Goal: Information Seeking & Learning: Learn about a topic

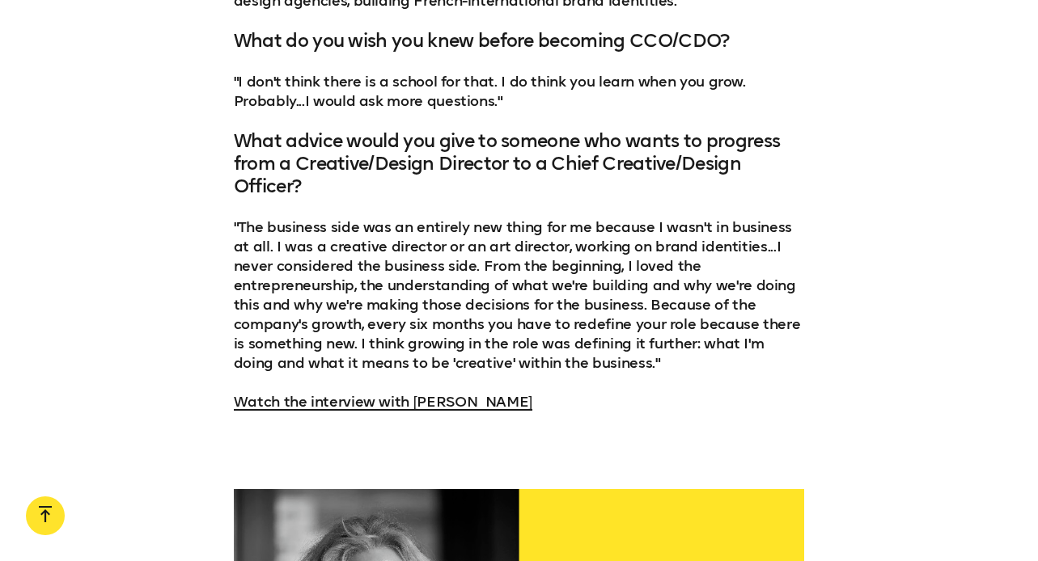
scroll to position [1854, 0]
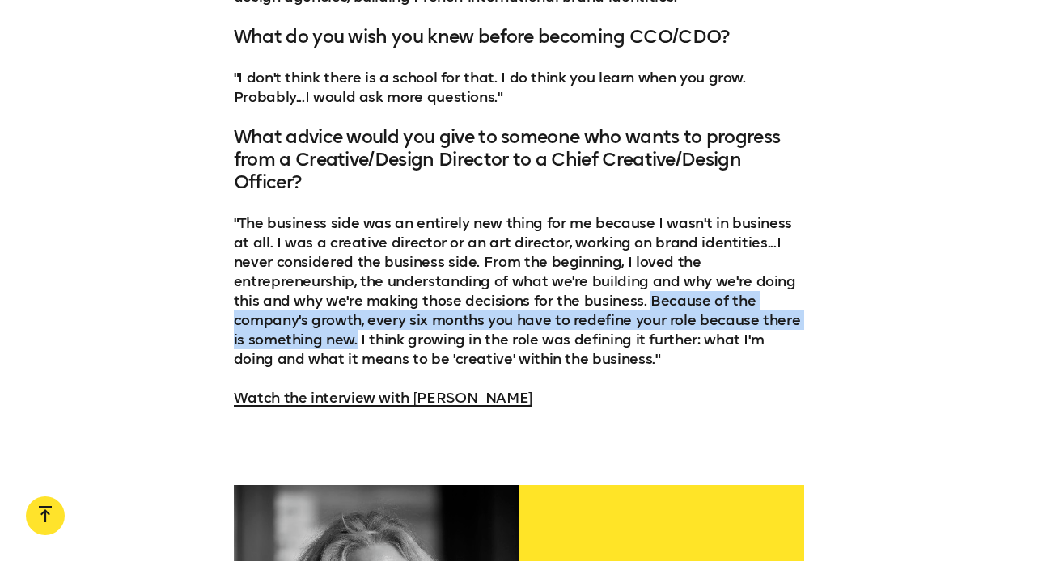
drag, startPoint x: 515, startPoint y: 299, endPoint x: 745, endPoint y: 323, distance: 231.0
click at [745, 323] on p ""The business side was an entirely new thing for me because I wasn't in busines…" at bounding box center [519, 291] width 571 height 155
copy p "Because of the company's growth, every six months you have to redefine your rol…"
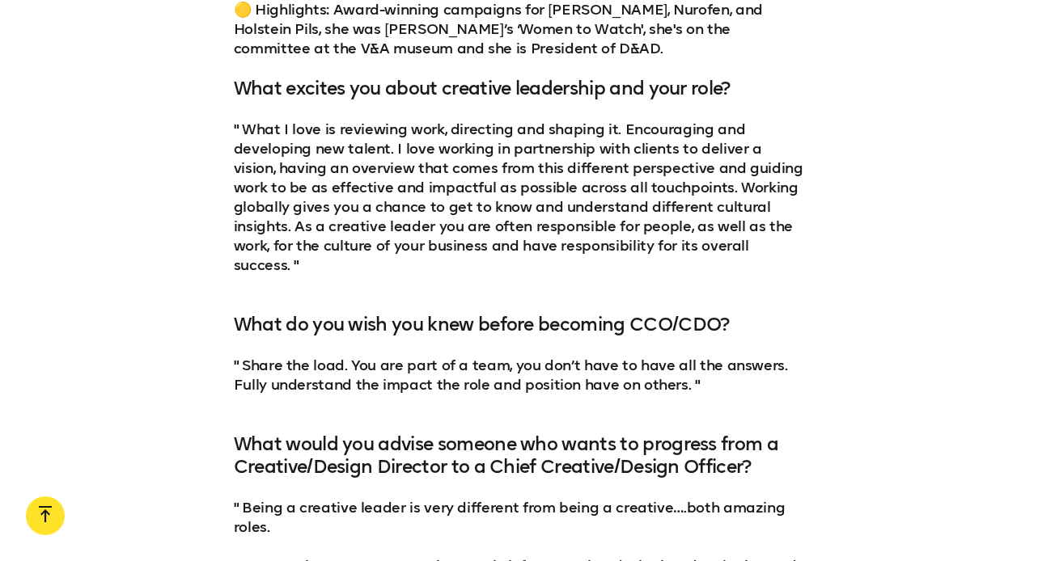
scroll to position [2962, 0]
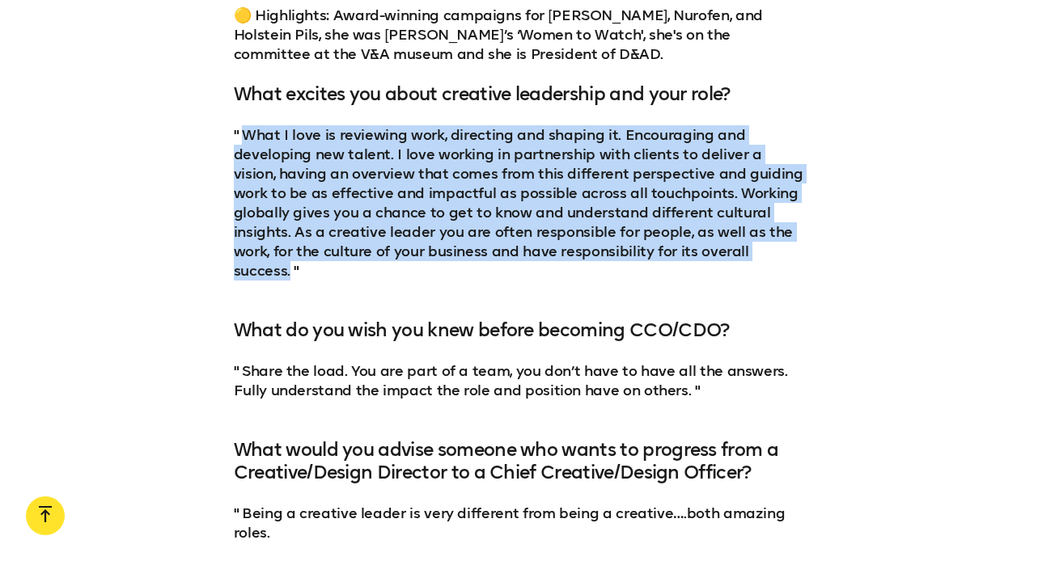
drag, startPoint x: 712, startPoint y: 232, endPoint x: 243, endPoint y: 108, distance: 486.1
click at [243, 125] on p "" What I love is reviewing work, directing and shaping it. Encouraging and deve…" at bounding box center [519, 212] width 571 height 175
copy p "What I love is reviewing work, directing and shaping it. Encouraging and develo…"
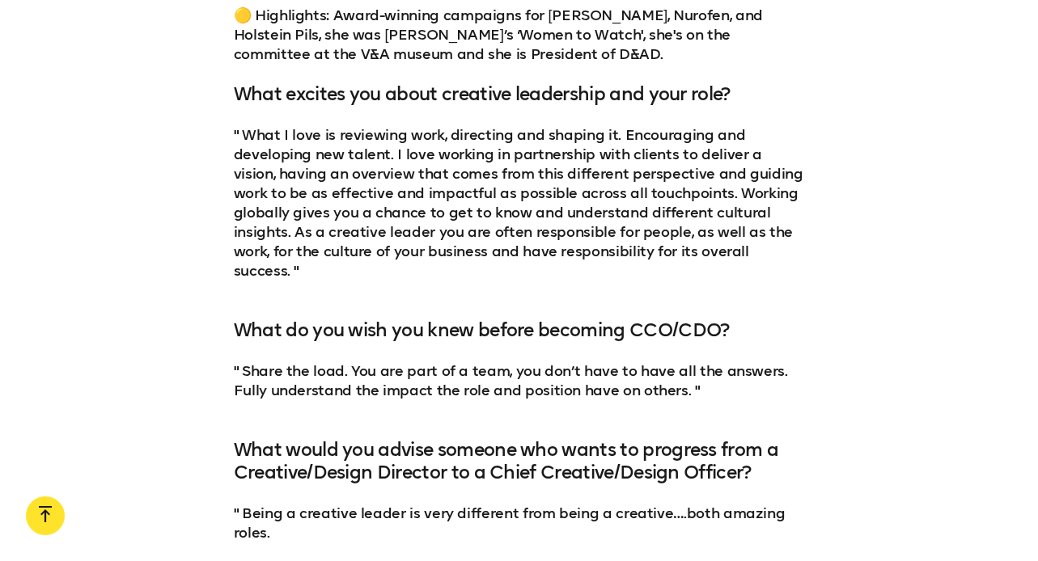
click at [793, 273] on div "2. [PERSON_NAME] 🟡 Key strengths: Creative Strategy, Art Direction, Brand Devel…" at bounding box center [519, 251] width 571 height 1009
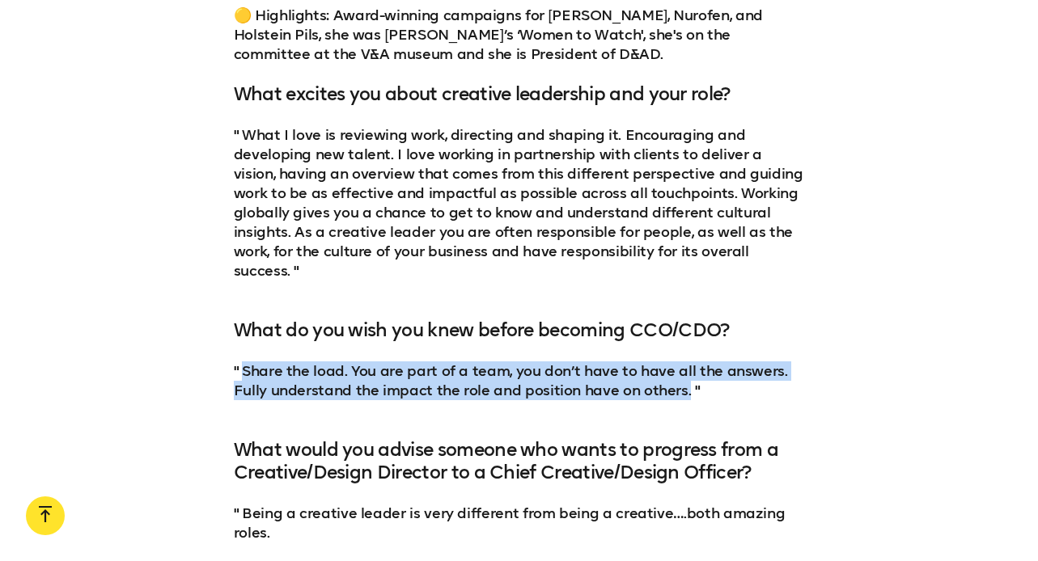
drag, startPoint x: 683, startPoint y: 355, endPoint x: 243, endPoint y: 325, distance: 441.8
click at [243, 361] on p "" Share the load. You are part of a team, you don’t have to have all the answer…" at bounding box center [519, 390] width 571 height 58
copy p "Share the load. You are part of a team, you don’t have to have all the answers.…"
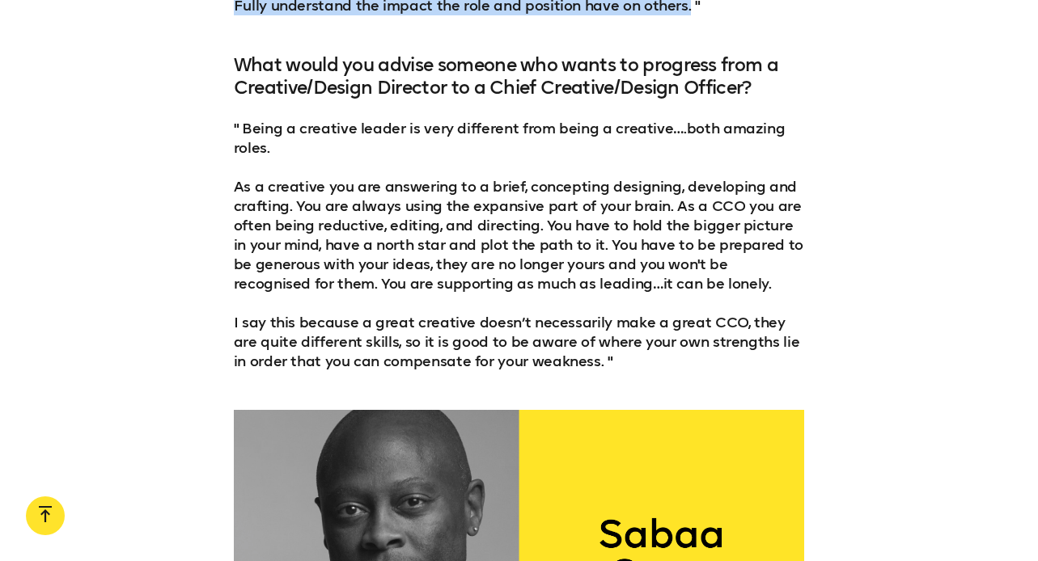
scroll to position [3333, 0]
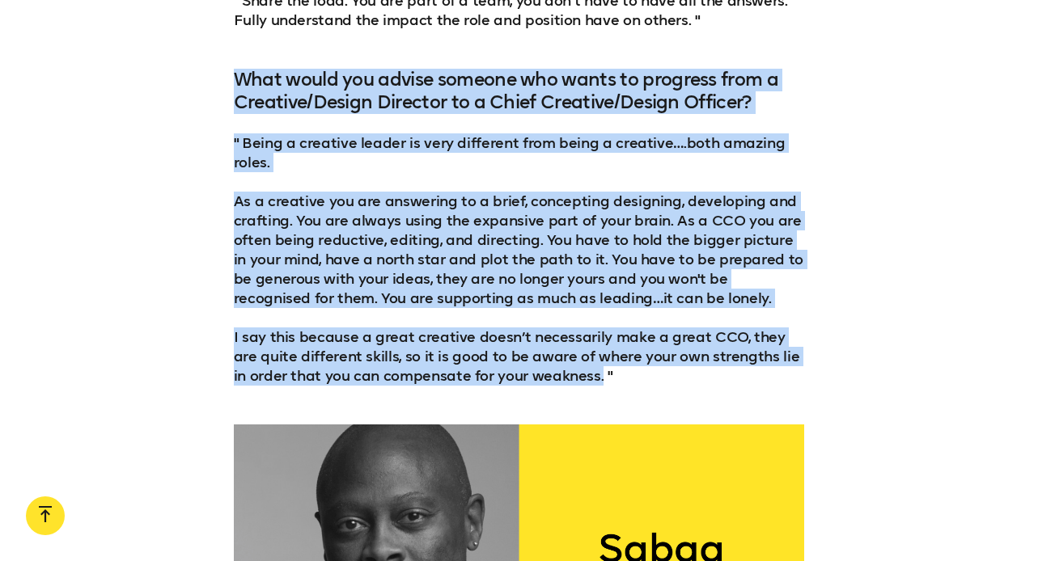
drag, startPoint x: 581, startPoint y: 336, endPoint x: 230, endPoint y: 22, distance: 471.3
copy div "What would you advise someone who wants to progress from a Creative/Design Dire…"
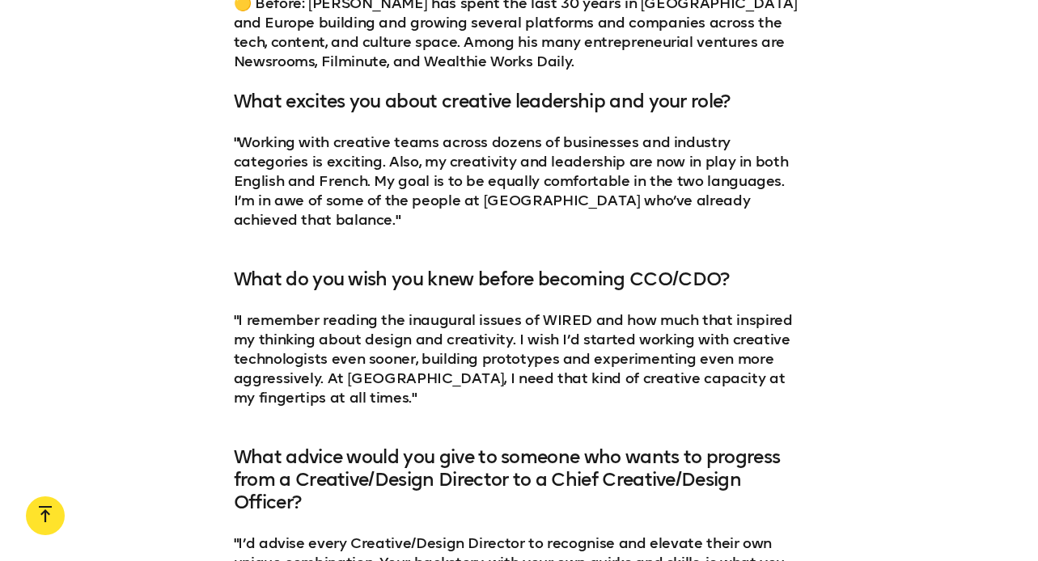
scroll to position [4300, 0]
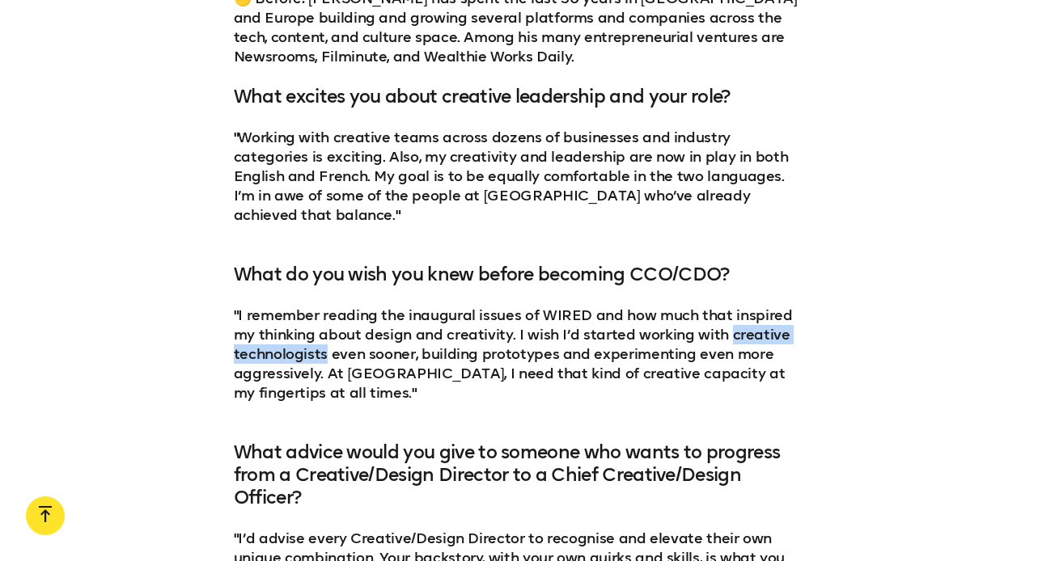
drag, startPoint x: 723, startPoint y: 276, endPoint x: 328, endPoint y: 299, distance: 396.2
click at [328, 306] on p ""I remember reading the inaugural issues of WIRED and how much that inspired my…" at bounding box center [519, 364] width 571 height 116
copy p "creative technologists"
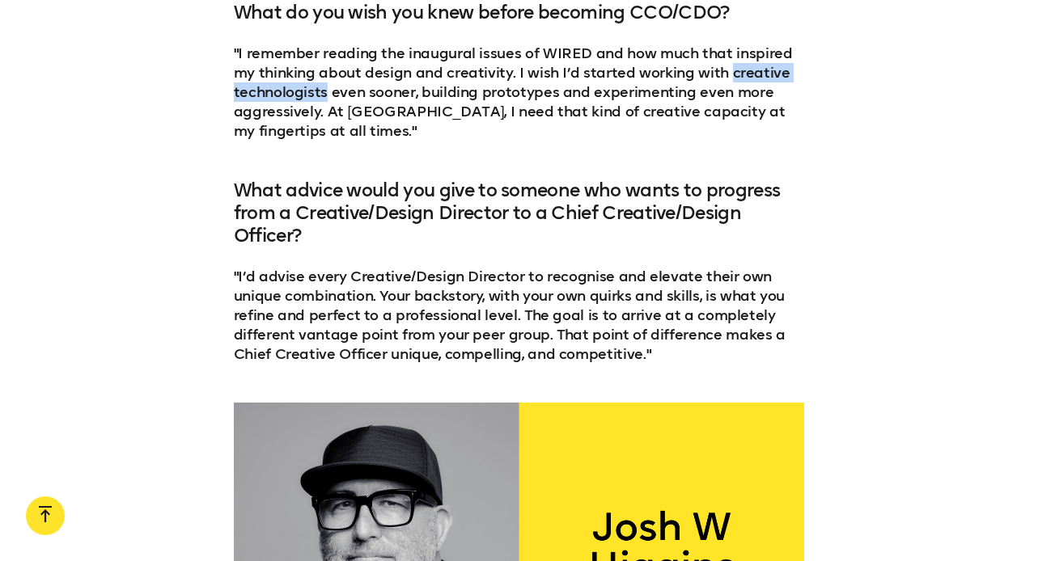
scroll to position [4589, 0]
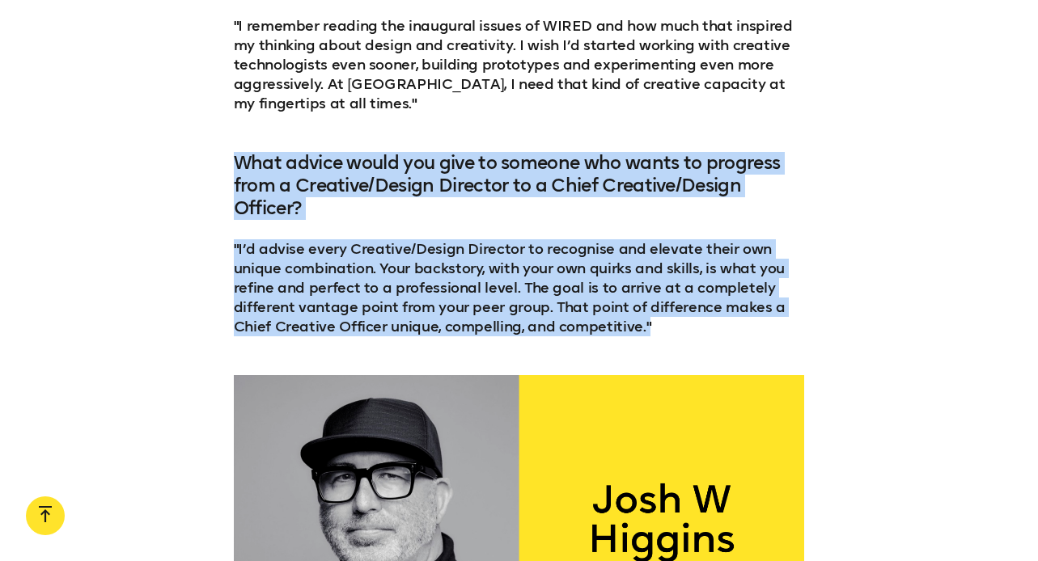
drag, startPoint x: 685, startPoint y: 271, endPoint x: 174, endPoint y: 108, distance: 536.3
copy div "What advice would you give to someone who wants to progress from a Creative/Des…"
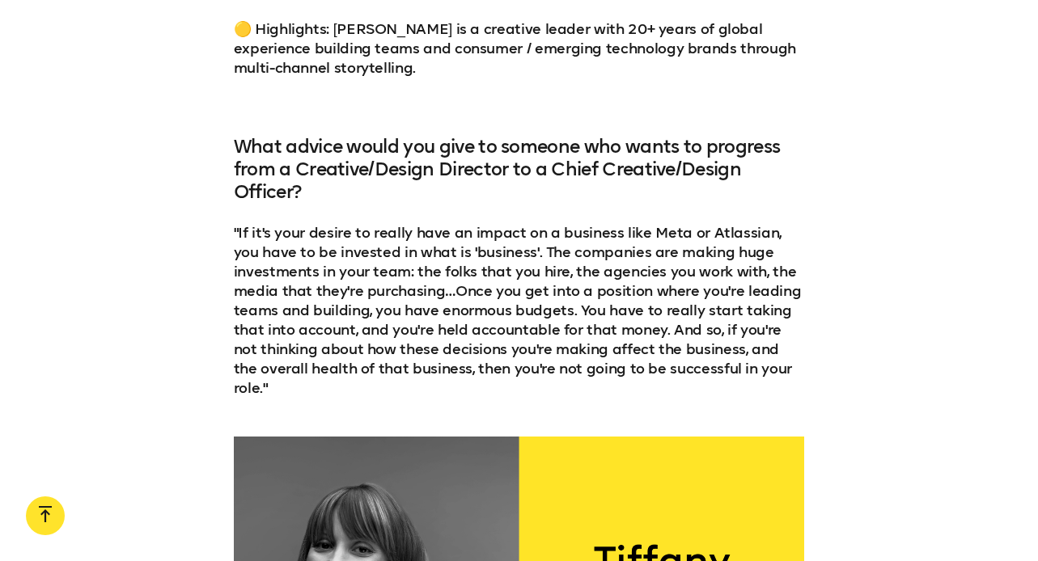
scroll to position [5553, 0]
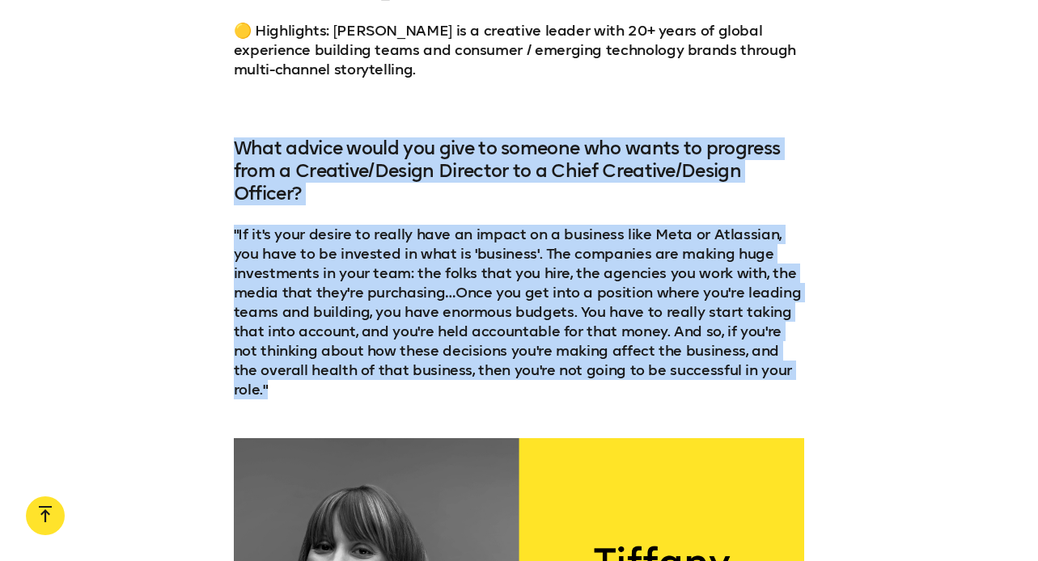
drag, startPoint x: 797, startPoint y: 290, endPoint x: 232, endPoint y: 58, distance: 610.0
click at [232, 58] on div "4. [PERSON_NAME] 🟡 Key strengths: Strategic Creative Development, Branding. 🟡 N…" at bounding box center [519, 91] width 1038 height 618
copy div "What advice would you give to someone who wants to progress from a Creative/Des…"
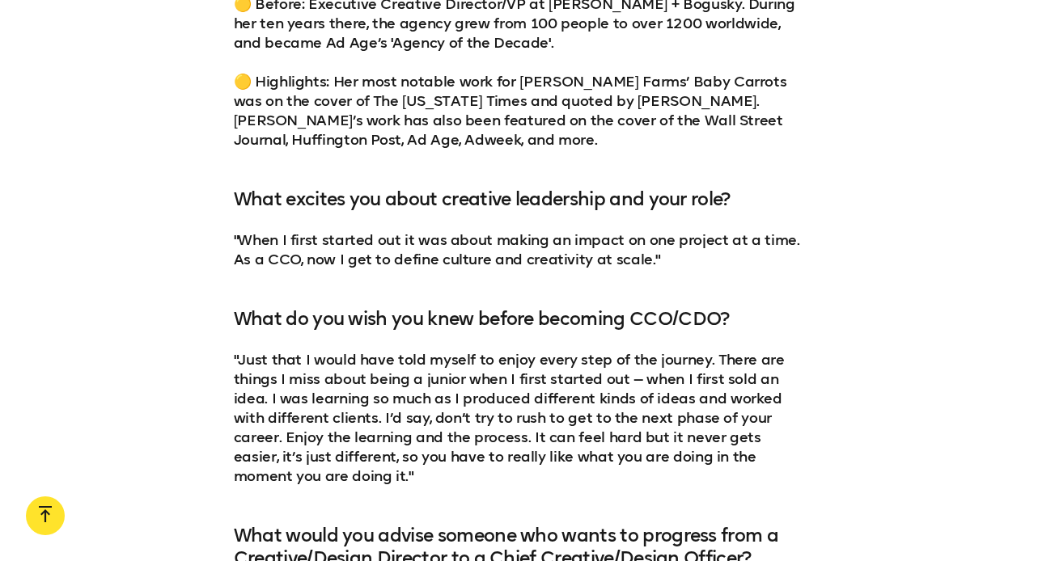
scroll to position [6521, 0]
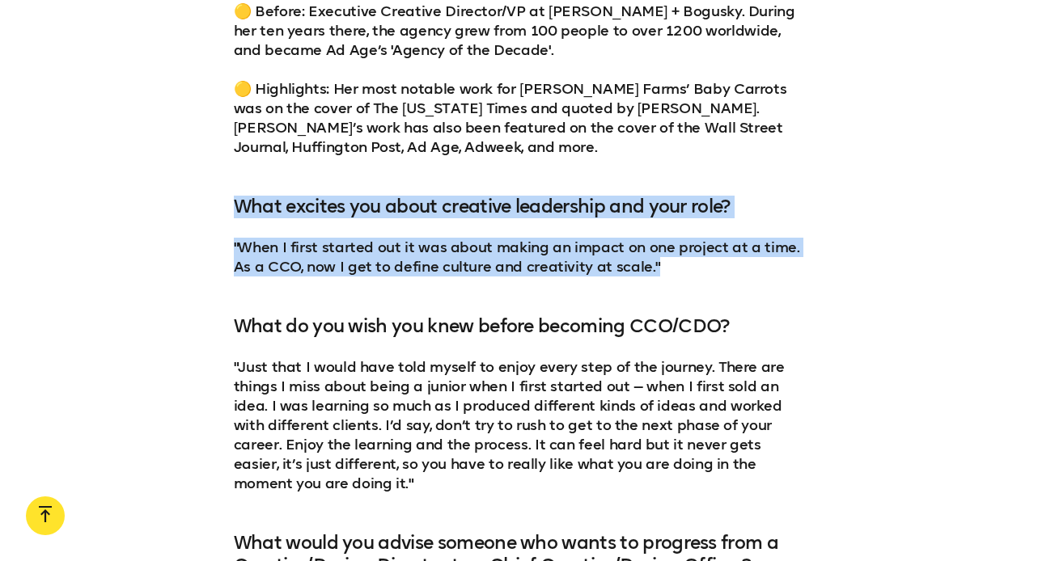
drag, startPoint x: 657, startPoint y: 148, endPoint x: 222, endPoint y: 86, distance: 440.3
click at [222, 86] on div "5. [PERSON_NAME] 🟡 Key strengths: Creative Strategy, Creative Direction, Intera…" at bounding box center [519, 276] width 1038 height 873
copy div "What excites you about creative leadership and your role? "When I first started…"
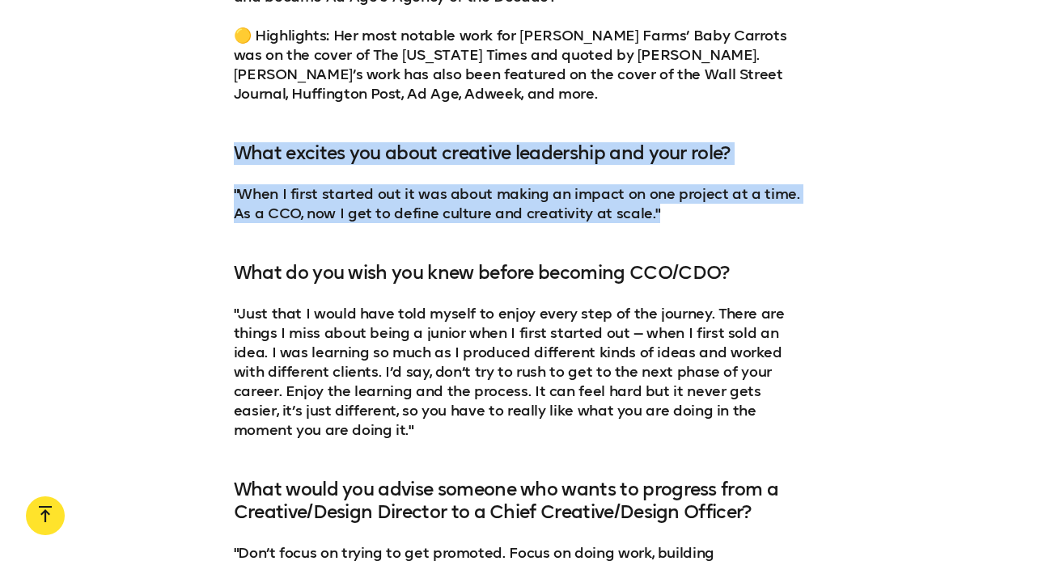
scroll to position [6576, 0]
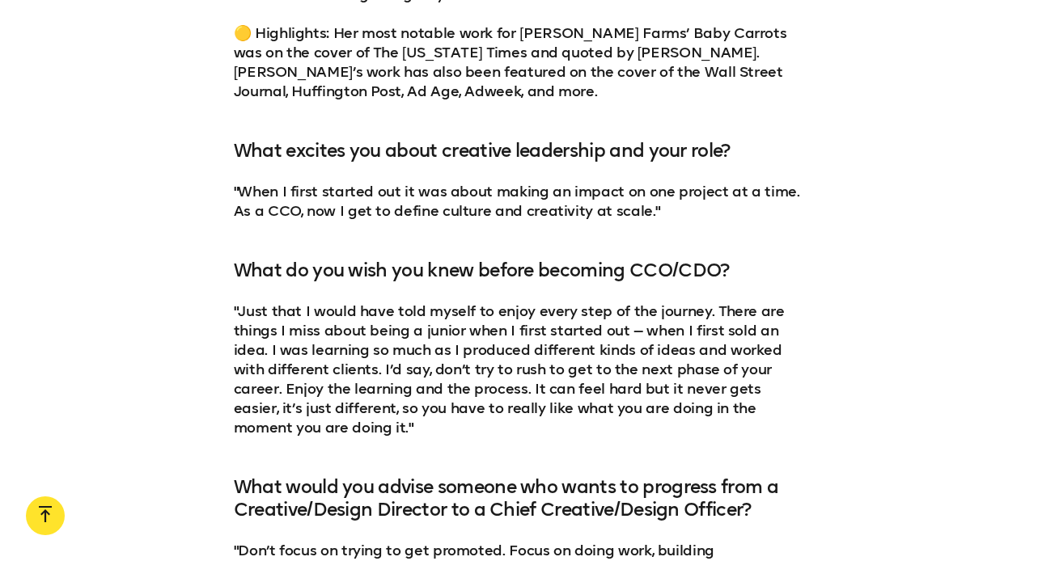
click at [867, 184] on div "5. [PERSON_NAME] 🟡 Key strengths: Creative Strategy, Creative Direction, Intera…" at bounding box center [519, 220] width 1038 height 873
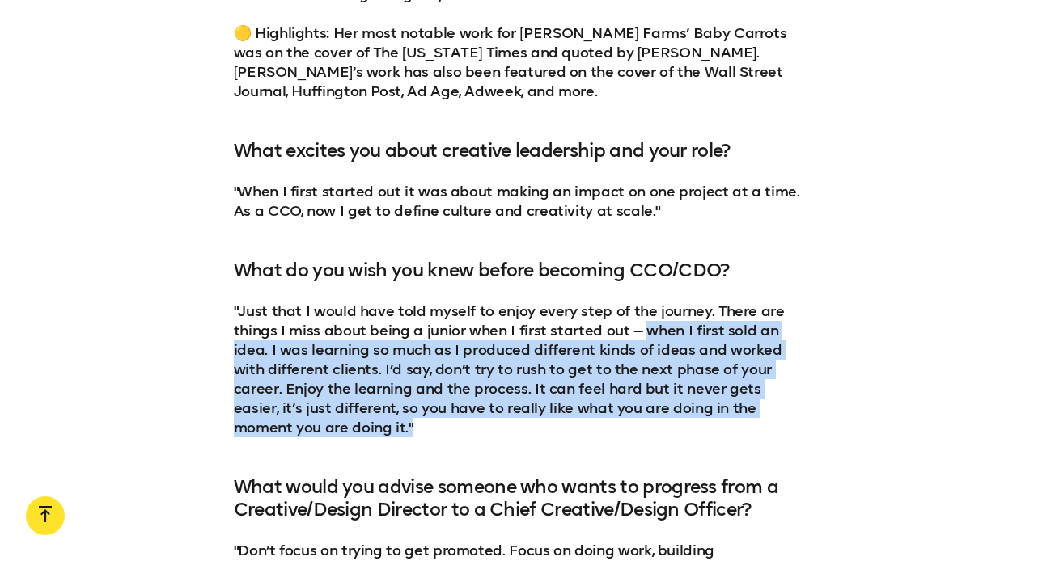
drag, startPoint x: 639, startPoint y: 212, endPoint x: 707, endPoint y: 305, distance: 115.2
click at [707, 305] on p ""Just that I would have told myself to enjoy every step of the journey. There a…" at bounding box center [519, 379] width 571 height 155
copy p "when I first sold an idea. I was learning so much as I produced different kinds…"
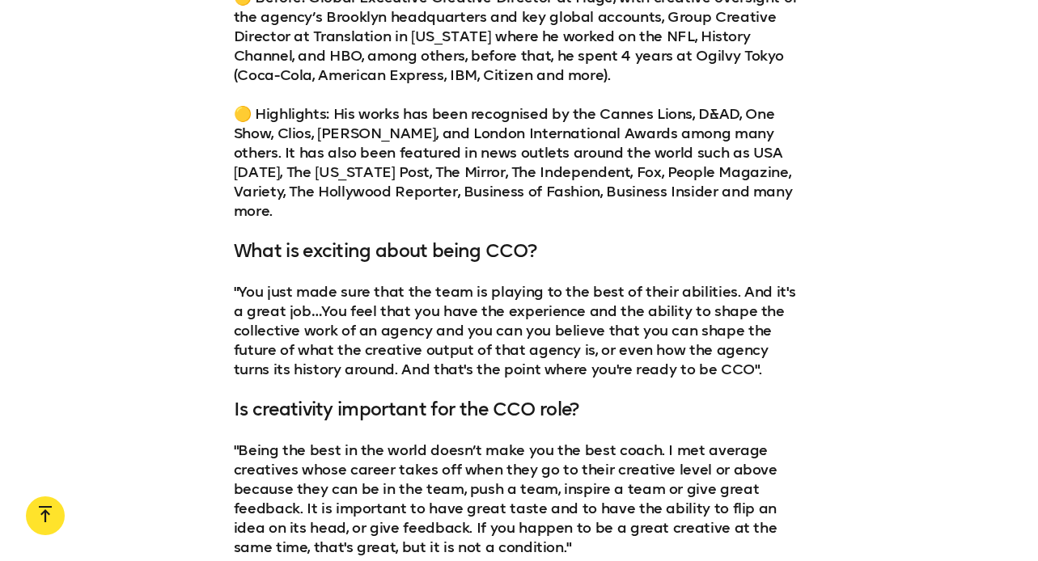
scroll to position [8524, 0]
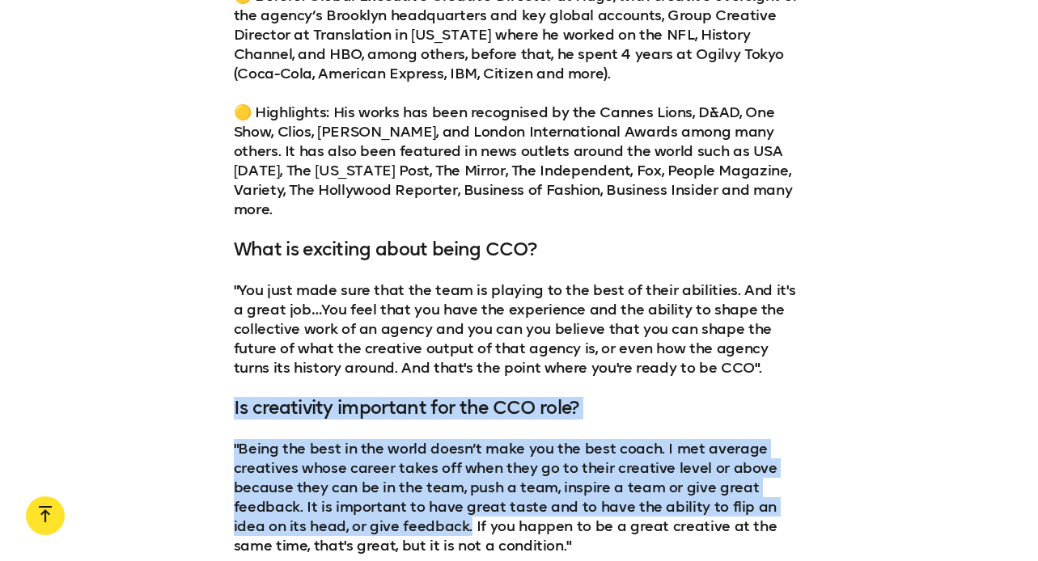
drag, startPoint x: 432, startPoint y: 370, endPoint x: 209, endPoint y: 243, distance: 256.5
click at [209, 243] on div "7. [PERSON_NAME] 🟡 Key strengths: Advertising, Integrative Marketing, Copywriti…" at bounding box center [519, 238] width 1038 height 750
copy div "Is creativity important for the CCO role? "Being the best in the world doesn’t …"
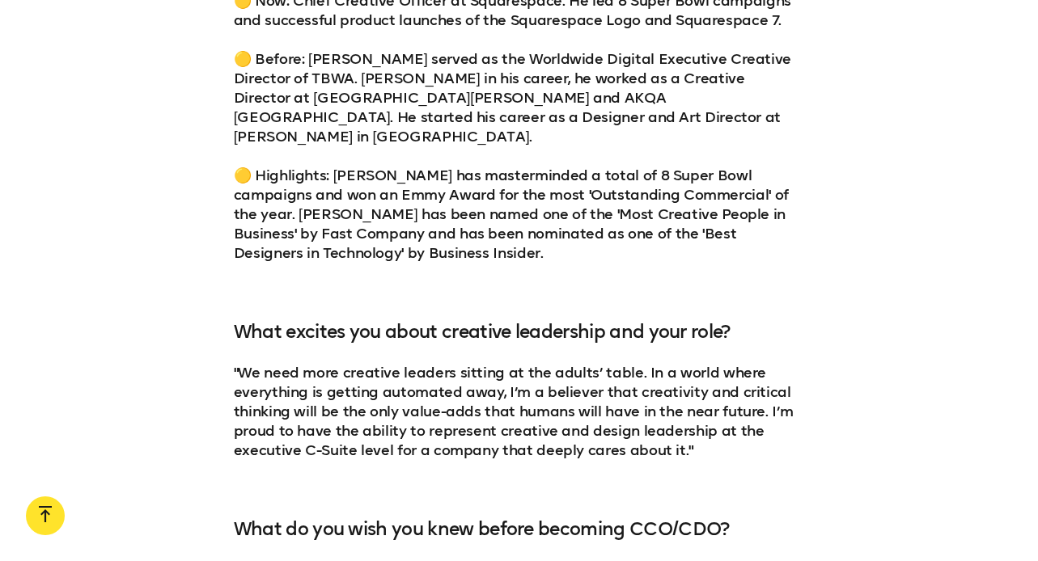
scroll to position [10289, 0]
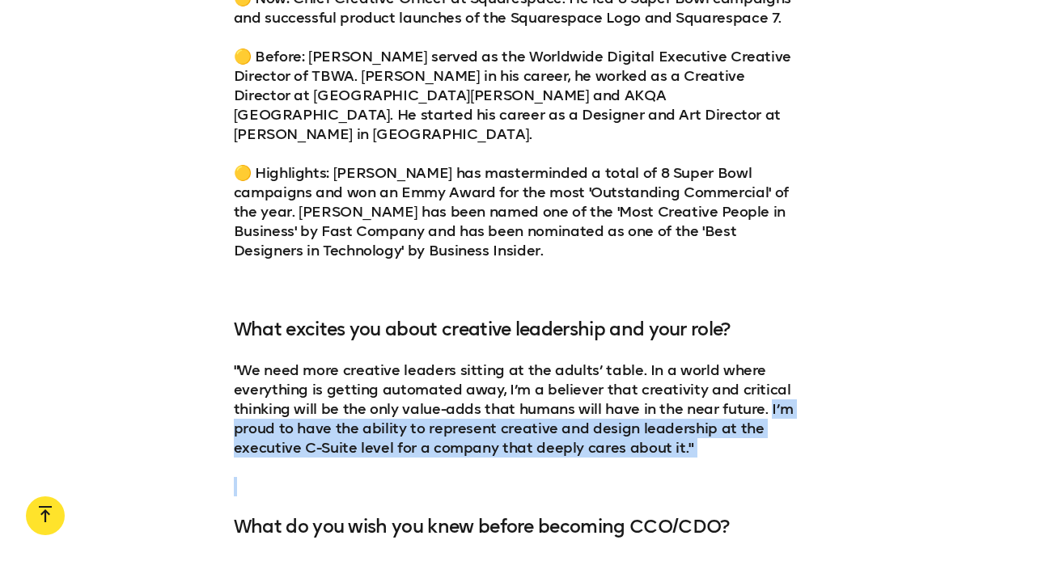
drag, startPoint x: 765, startPoint y: 195, endPoint x: 789, endPoint y: 254, distance: 63.8
click at [789, 254] on div "9. [PERSON_NAME] 🟡 Key strengths: Graphic Design, Interactive Advertising, User…" at bounding box center [519, 380] width 571 height 951
click at [907, 218] on div "9. [PERSON_NAME] 🟡 Key strengths: Graphic Design, Interactive Advertising, User…" at bounding box center [519, 380] width 1038 height 951
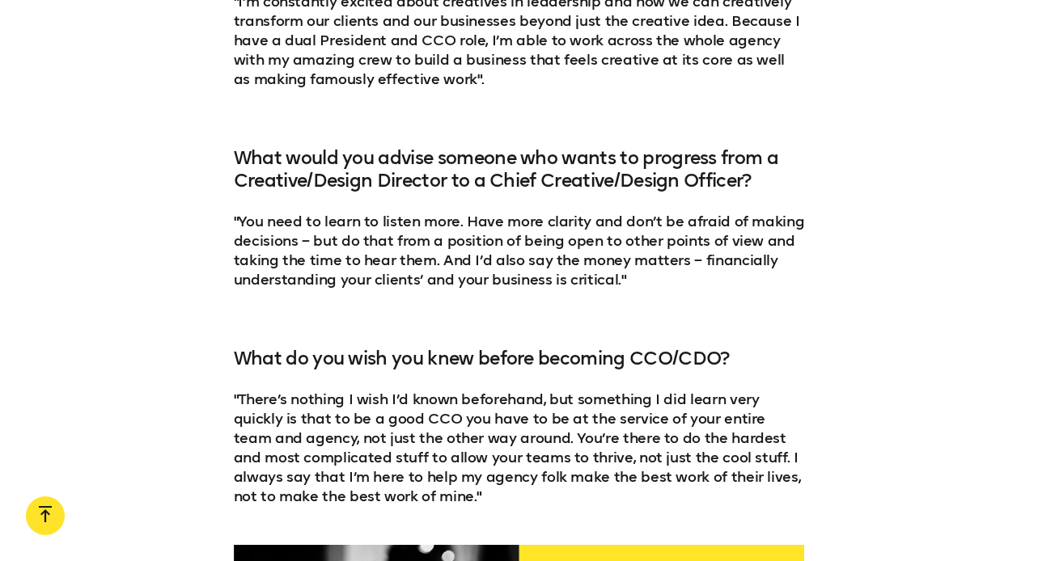
scroll to position [11895, 0]
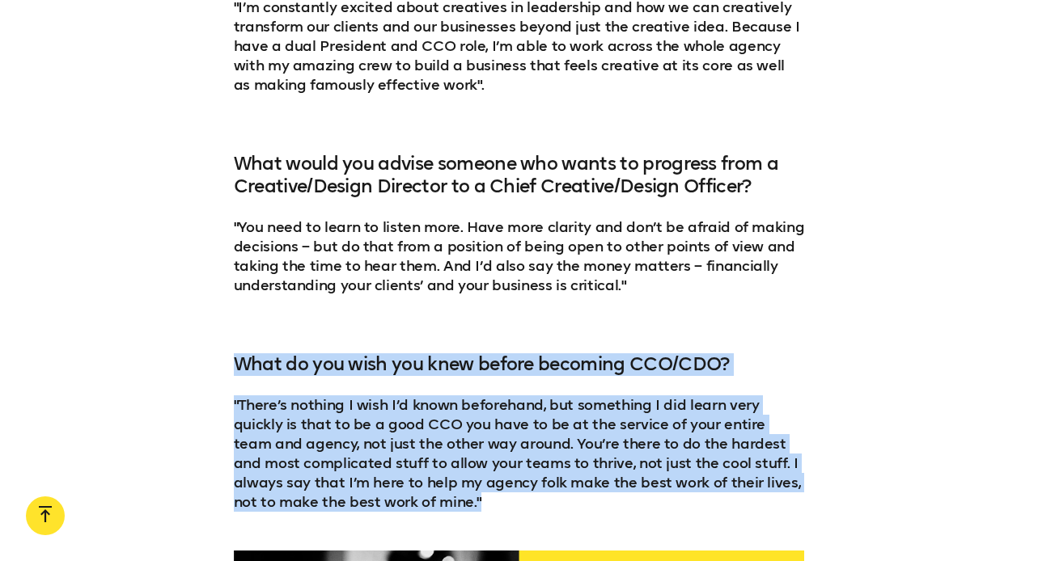
drag, startPoint x: 505, startPoint y: 246, endPoint x: 228, endPoint y: 107, distance: 309.6
click at [228, 107] on div "10. [PERSON_NAME] [PERSON_NAME] 🟡 Key strengths: Creative Strategy, Online Ads,…" at bounding box center [519, 85] width 1038 height 854
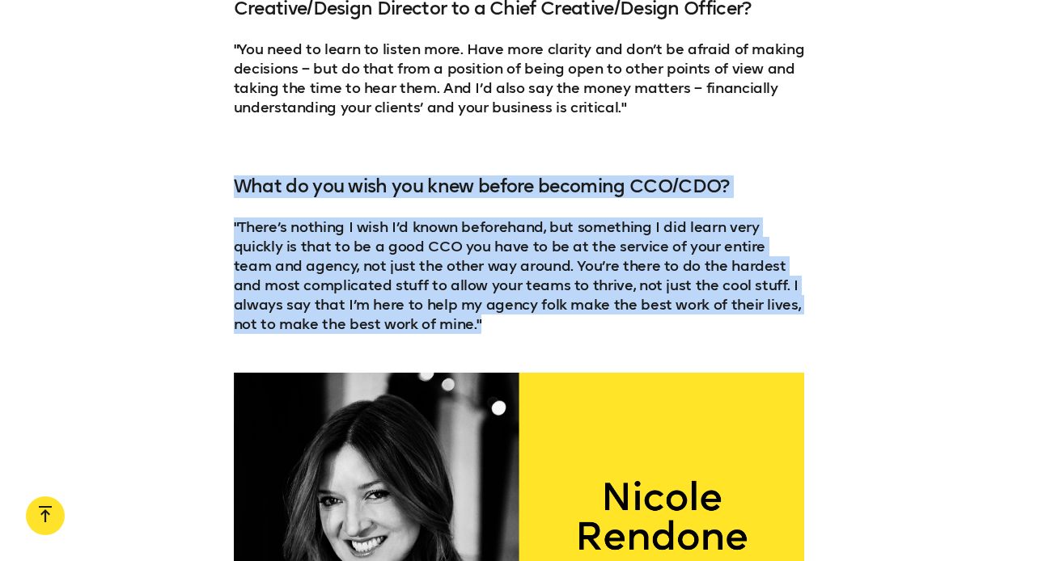
scroll to position [12061, 0]
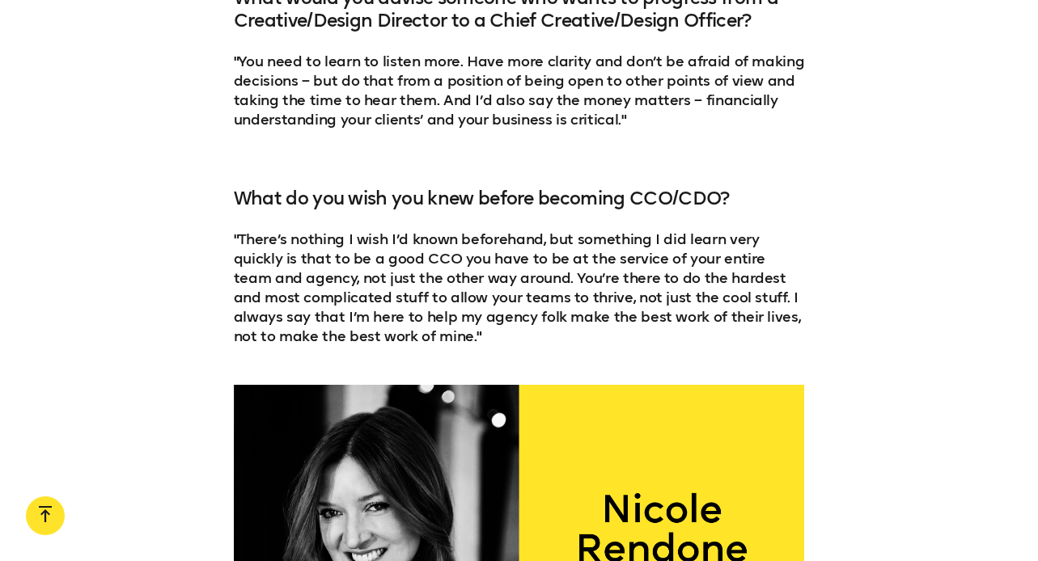
click at [887, 385] on div at bounding box center [519, 544] width 1038 height 318
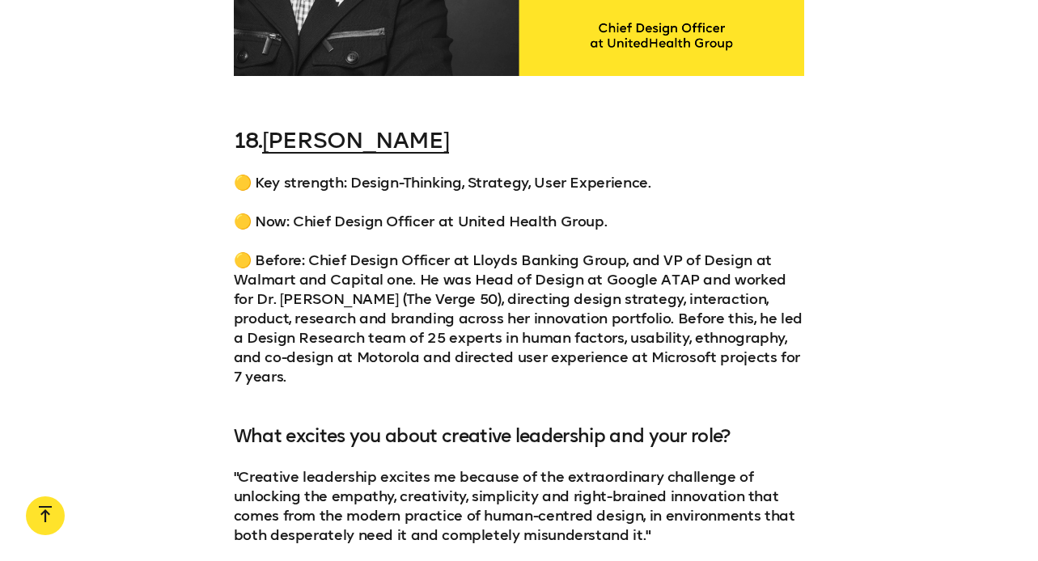
scroll to position [18667, 0]
drag, startPoint x: 486, startPoint y: 417, endPoint x: 214, endPoint y: 261, distance: 314.1
click at [214, 261] on div "18. [PERSON_NAME] 🟡 Key strength: Design-Thinking, Strategy, User Experience. 🟡…" at bounding box center [519, 546] width 1038 height 838
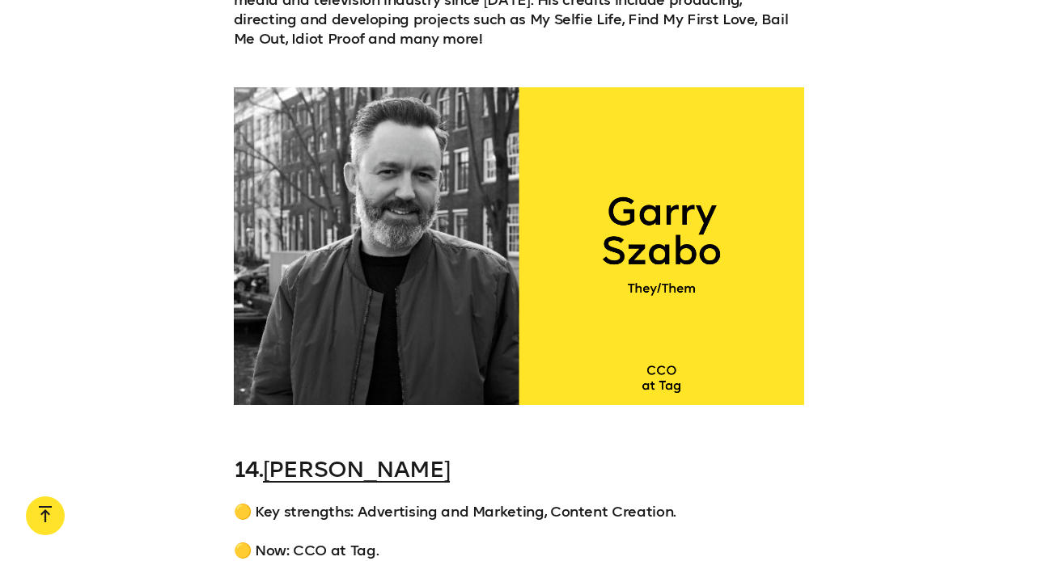
scroll to position [14415, 0]
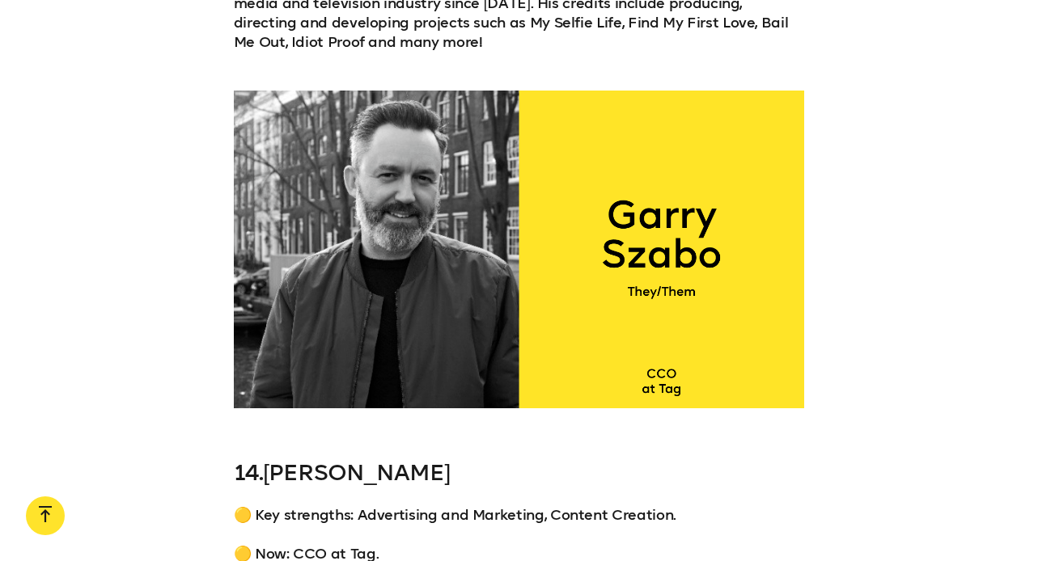
click at [362, 459] on link "[PERSON_NAME]" at bounding box center [356, 472] width 187 height 27
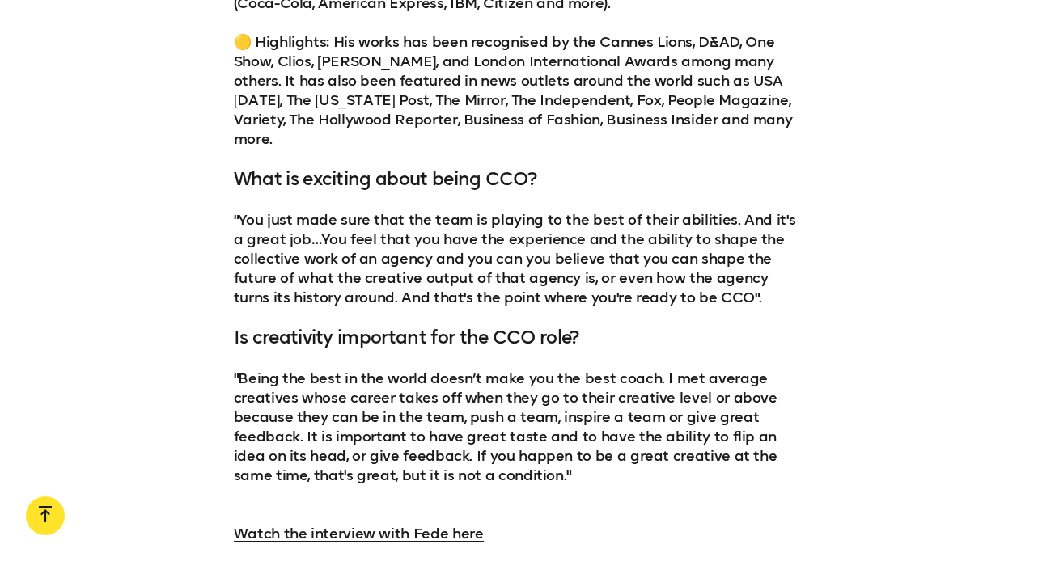
scroll to position [8600, 0]
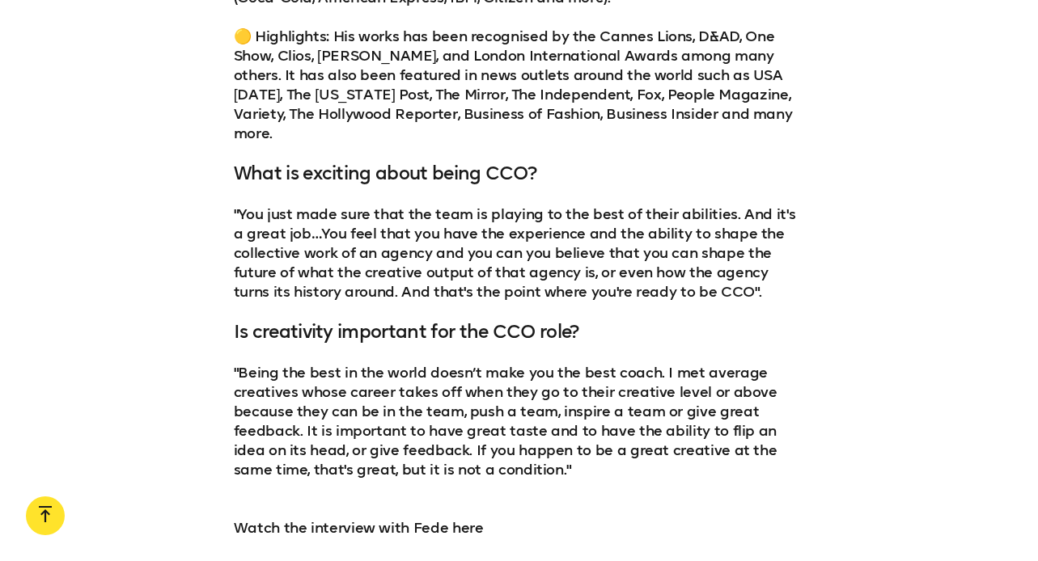
click at [425, 519] on link "Watch the interview with Fede here" at bounding box center [359, 528] width 250 height 18
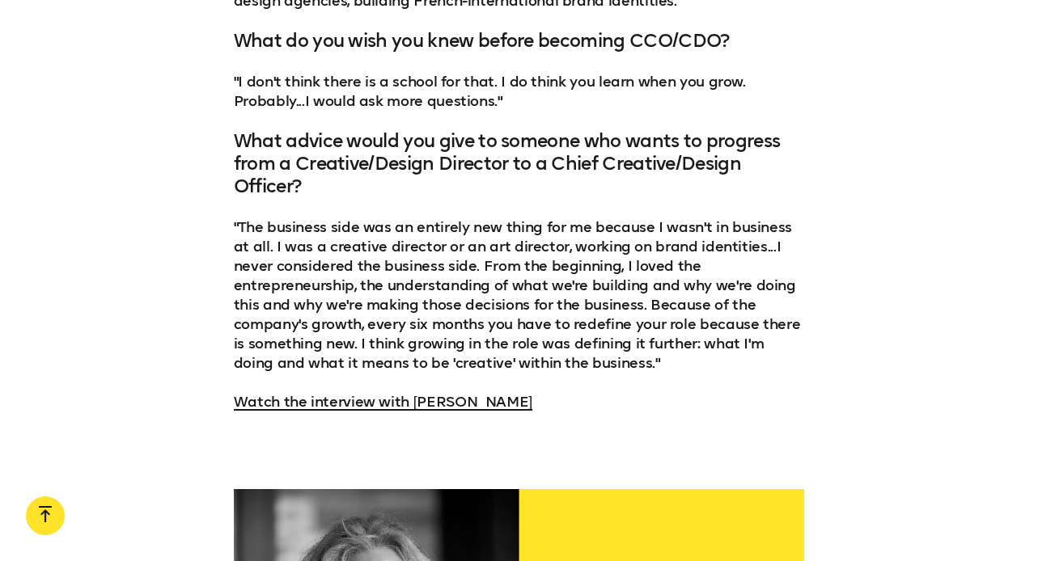
scroll to position [1857, 0]
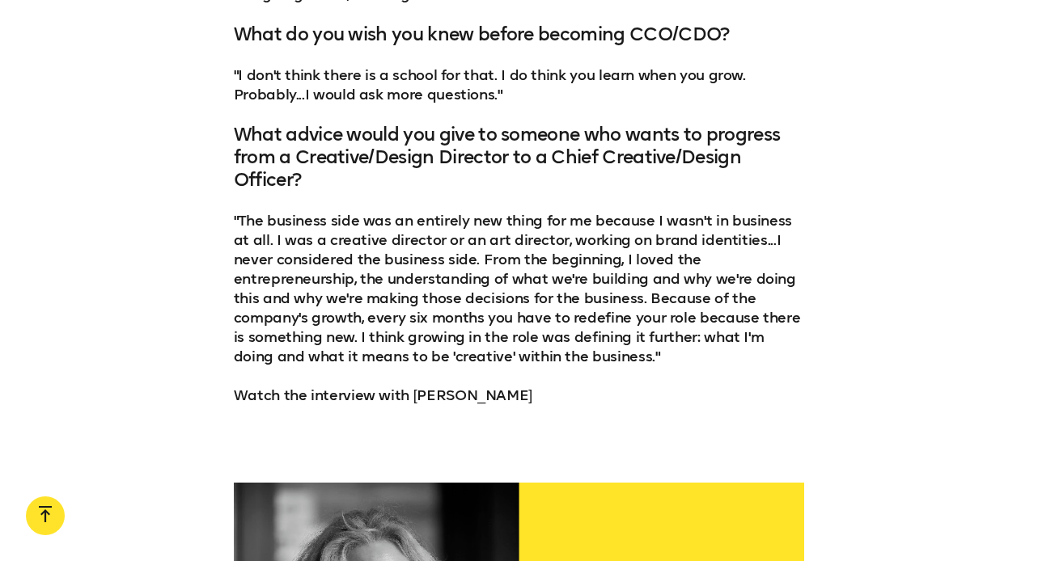
click at [429, 394] on link "Watch the interview with [PERSON_NAME]" at bounding box center [383, 396] width 298 height 18
click at [433, 396] on link "Watch the interview with [PERSON_NAME]" at bounding box center [383, 396] width 298 height 18
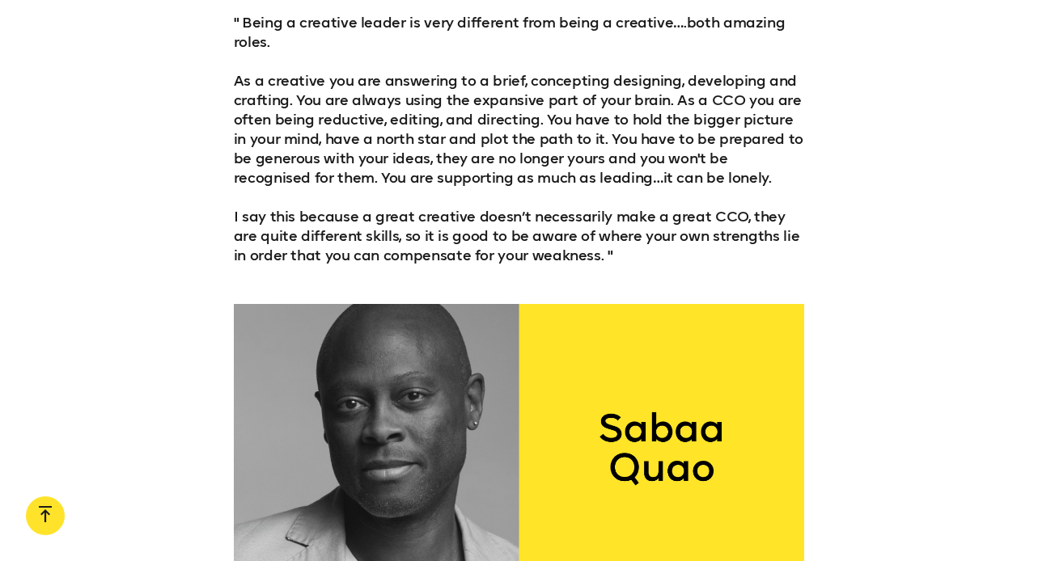
scroll to position [3457, 0]
